Goal: Navigation & Orientation: Understand site structure

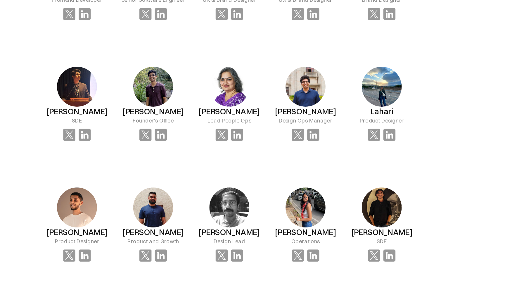
scroll to position [401, 0]
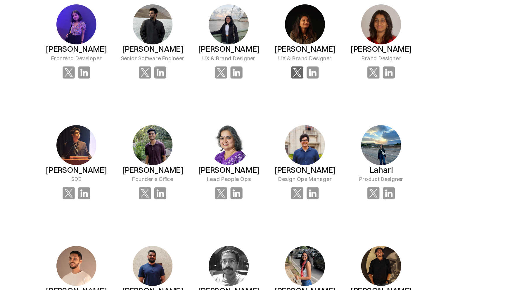
click at [298, 97] on img at bounding box center [300, 96] width 8 height 8
click at [307, 96] on img at bounding box center [311, 96] width 8 height 8
